Goal: Browse casually

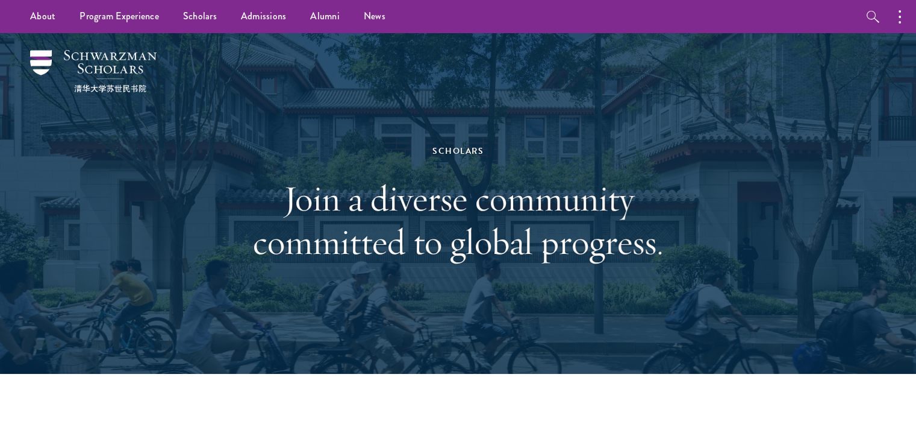
drag, startPoint x: 372, startPoint y: 167, endPoint x: 379, endPoint y: 219, distance: 52.3
click at [379, 219] on div "Scholars Join a diverse community committed to global progress." at bounding box center [459, 203] width 416 height 240
click at [379, 219] on h1 "Join a diverse community committed to global progress." at bounding box center [459, 220] width 416 height 87
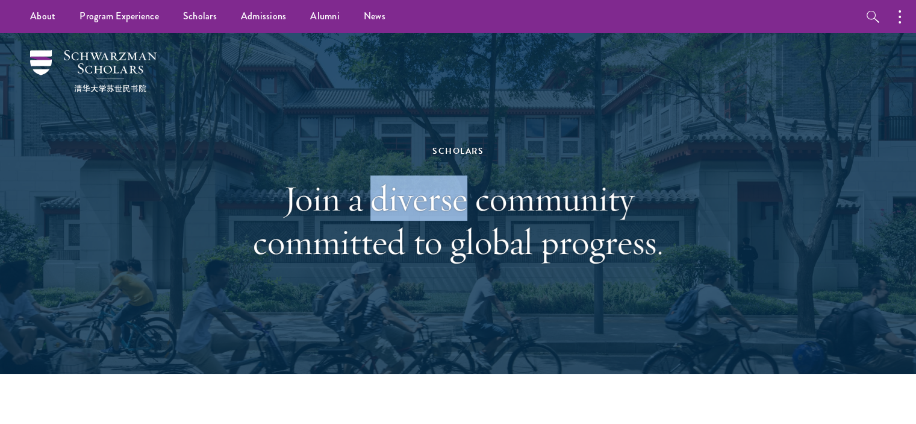
click at [379, 219] on h1 "Join a diverse community committed to global progress." at bounding box center [459, 220] width 416 height 87
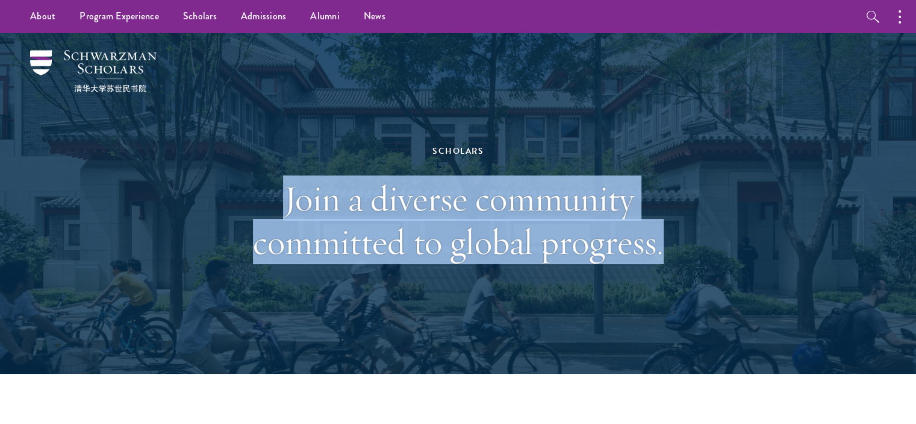
click at [379, 219] on h1 "Join a diverse community committed to global progress." at bounding box center [459, 220] width 416 height 87
click at [445, 311] on div "Scholars Join a diverse community committed to global progress." at bounding box center [459, 203] width 416 height 240
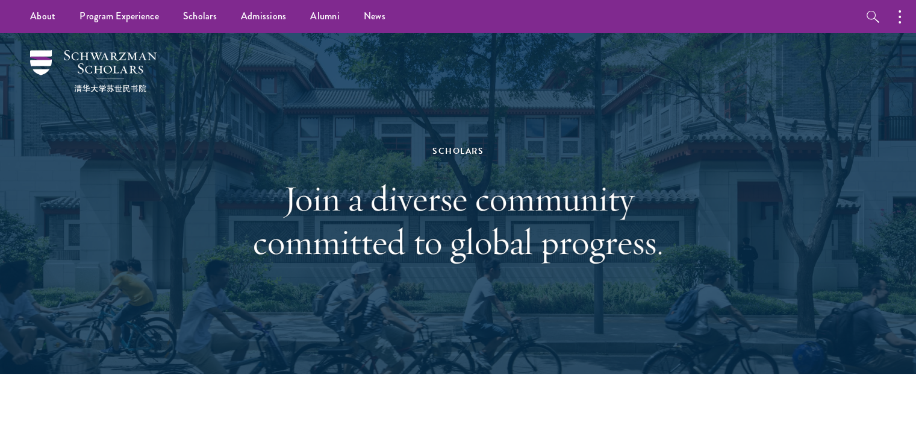
click at [407, 255] on h1 "Join a diverse community committed to global progress." at bounding box center [459, 220] width 416 height 87
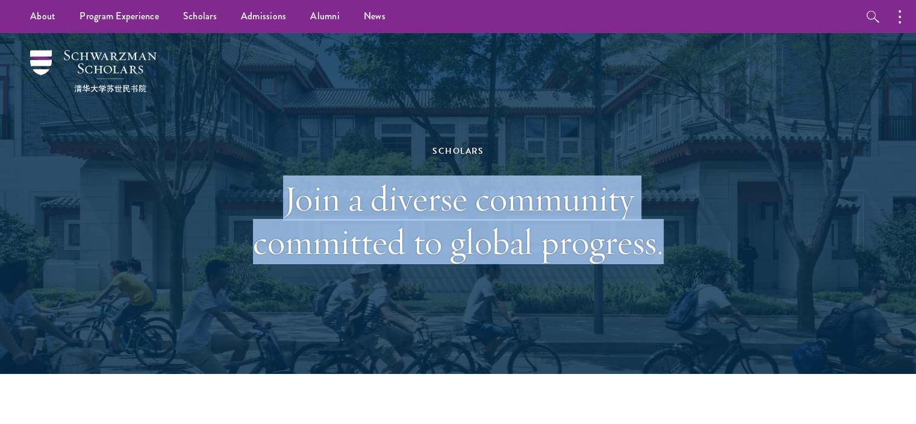
click at [407, 255] on h1 "Join a diverse community committed to global progress." at bounding box center [459, 220] width 416 height 87
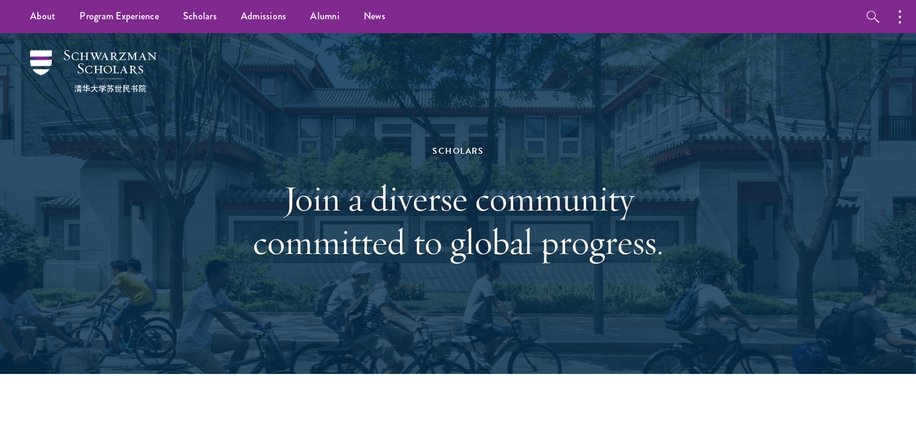
click at [377, 157] on div "Scholars" at bounding box center [459, 150] width 416 height 15
